Goal: Task Accomplishment & Management: Use online tool/utility

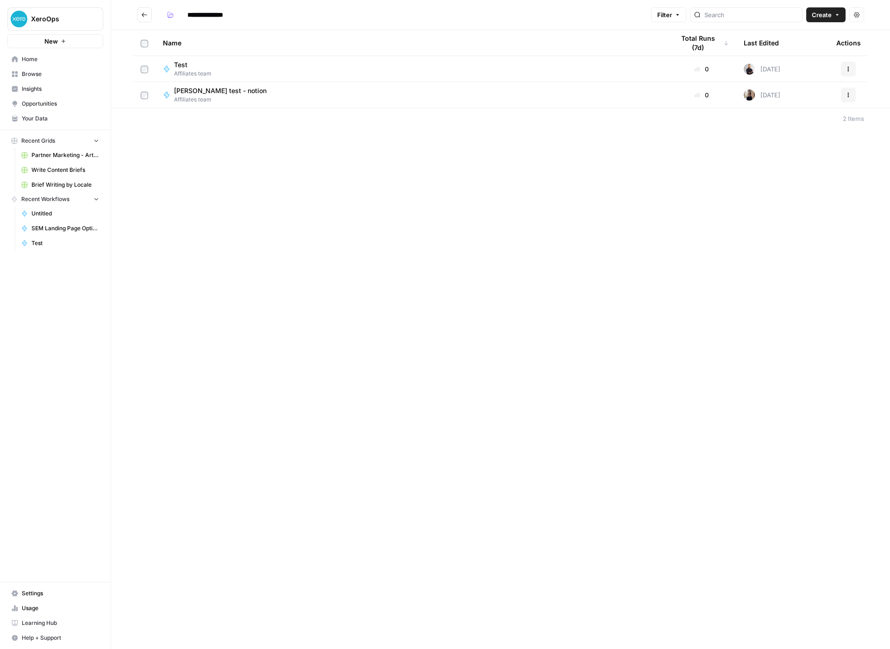
click at [284, 74] on div "Test Affiliates team" at bounding box center [411, 69] width 497 height 18
type input "**********"
click at [414, 93] on div "[PERSON_NAME] test - notion Affiliates team" at bounding box center [411, 95] width 497 height 18
